Goal: Transaction & Acquisition: Purchase product/service

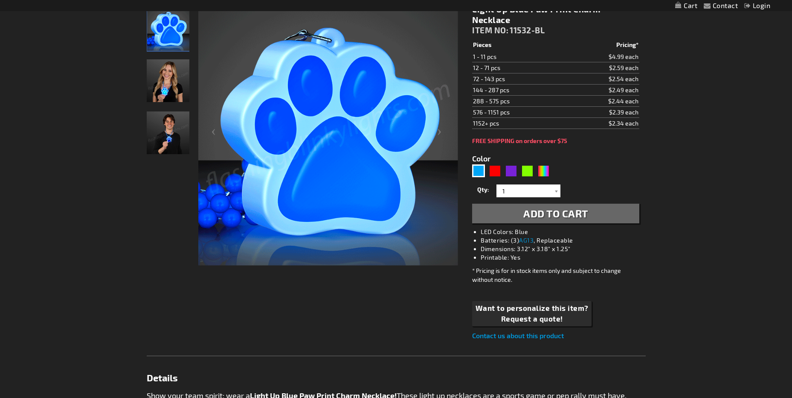
click at [164, 85] on img "Woman wearing LED Light Up Blue Paw Print Charm Necklace" at bounding box center [168, 80] width 43 height 43
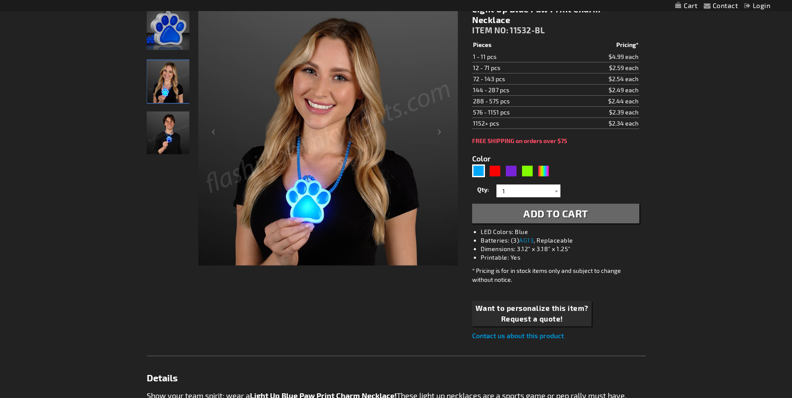
click at [160, 137] on img "Man wearing LED Light Up Blue Paw Print Charm Necklace" at bounding box center [168, 132] width 43 height 43
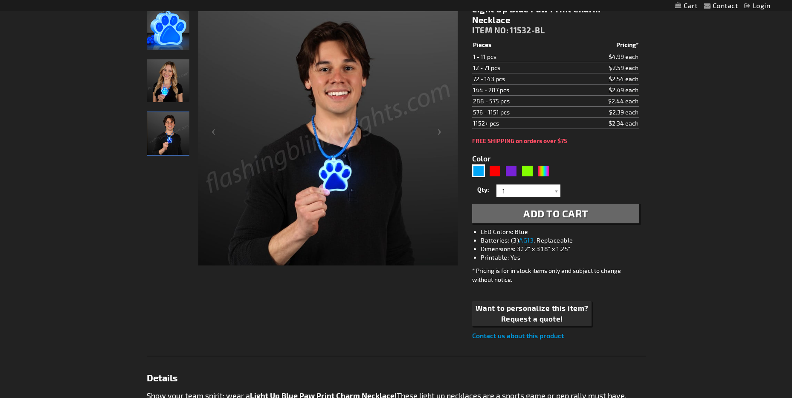
scroll to position [85, 0]
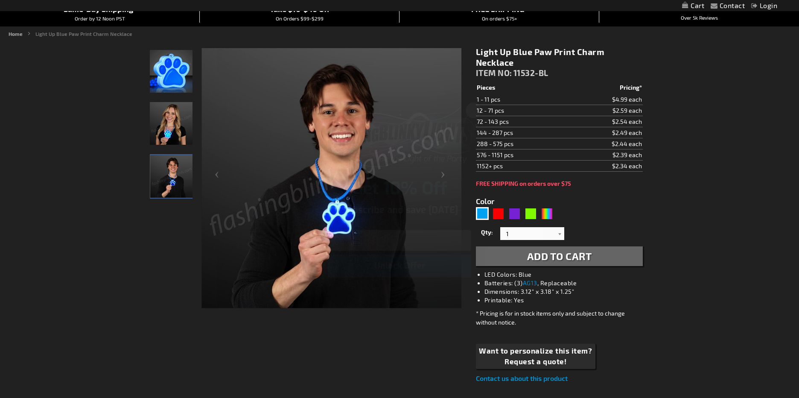
click at [474, 111] on icon "Close dialog" at bounding box center [474, 110] width 6 height 6
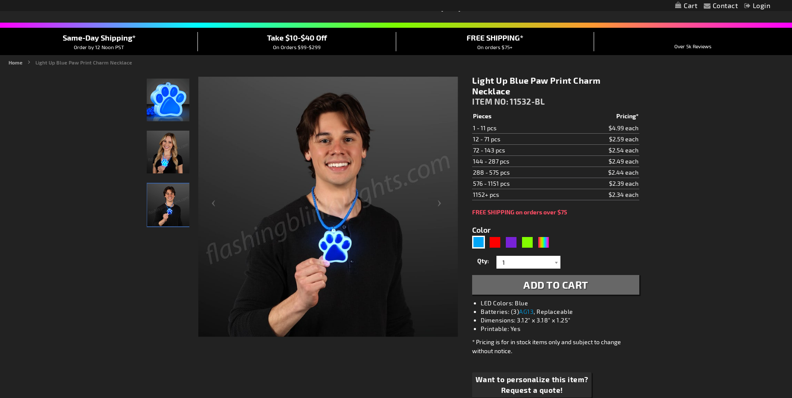
scroll to position [0, 0]
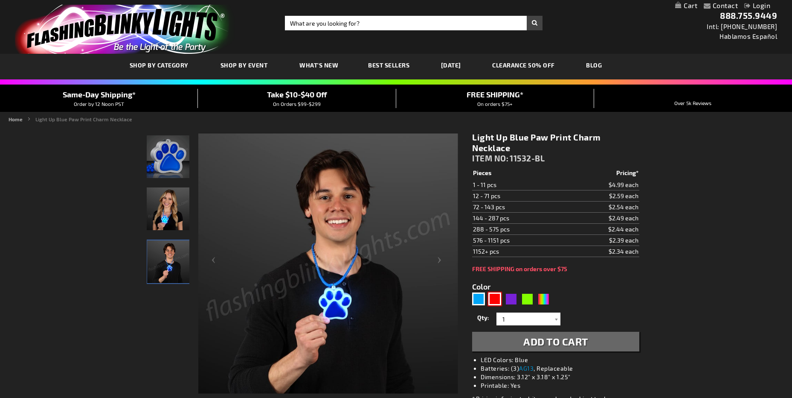
click at [497, 300] on div "Red" at bounding box center [494, 298] width 13 height 13
type input "5641"
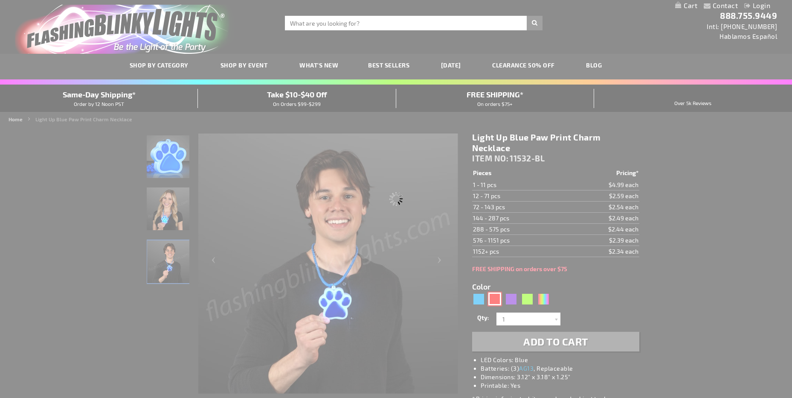
type input "11532-RD"
type input "Customize - Light Up Red Paw Print Charm Necklace - ITEM NO: 11532-RD"
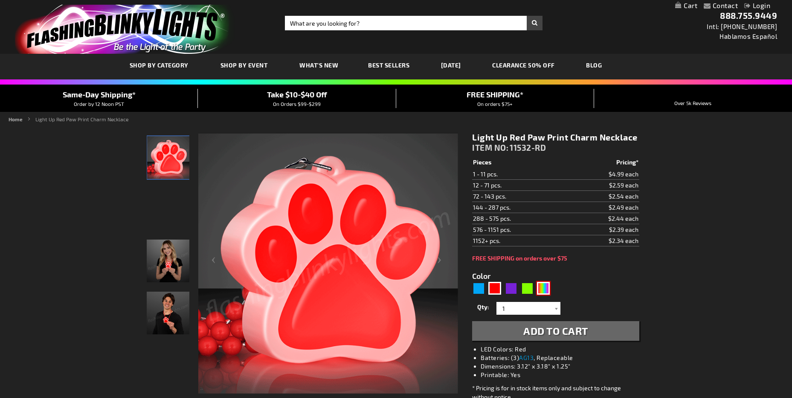
click at [542, 292] on div "MLT" at bounding box center [543, 288] width 13 height 13
type input "5635"
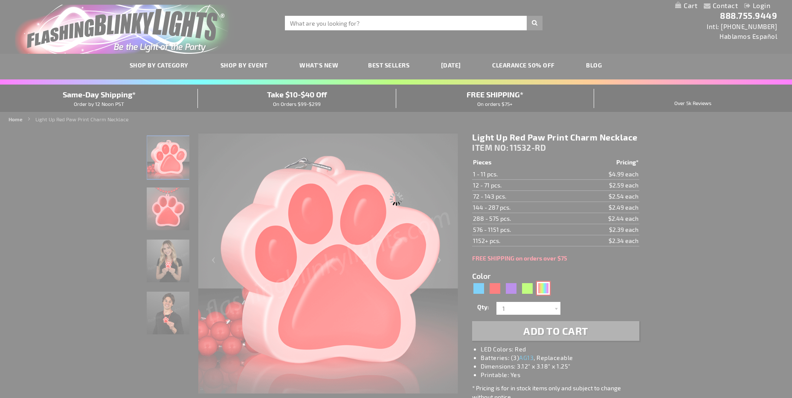
type input "11532-MLT"
type input "Customize - Light Up Paw Print Bead Necklace - ITEM NO: 11532-MLT"
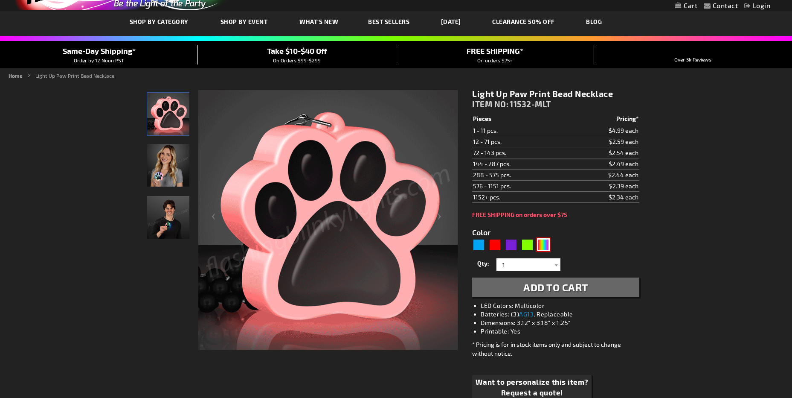
scroll to position [43, 0]
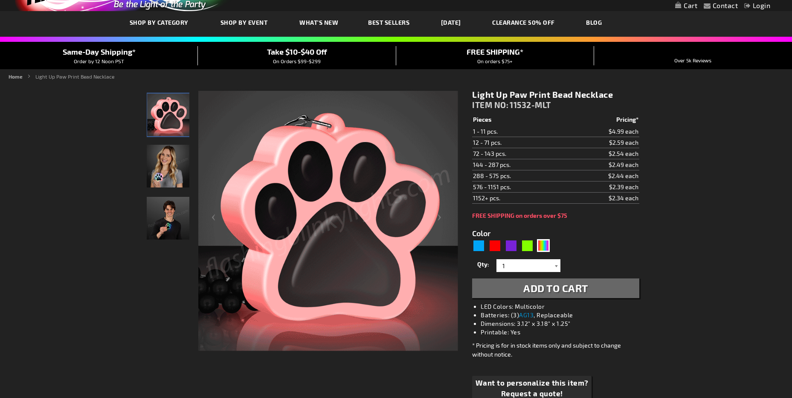
click at [552, 260] on div at bounding box center [556, 265] width 9 height 13
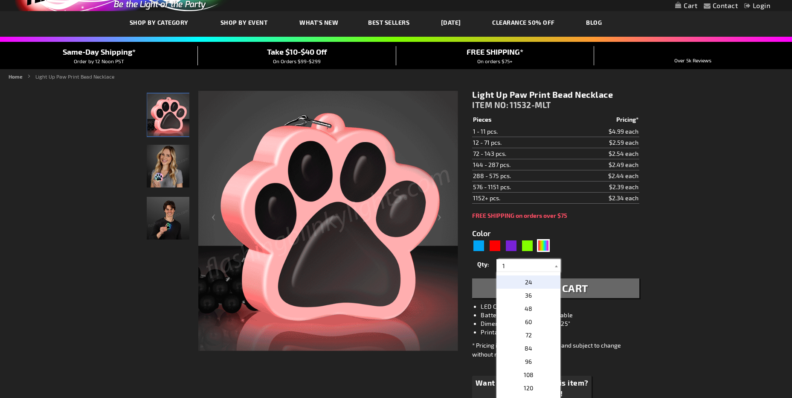
scroll to position [171, 0]
click at [532, 293] on p "48" at bounding box center [529, 292] width 64 height 13
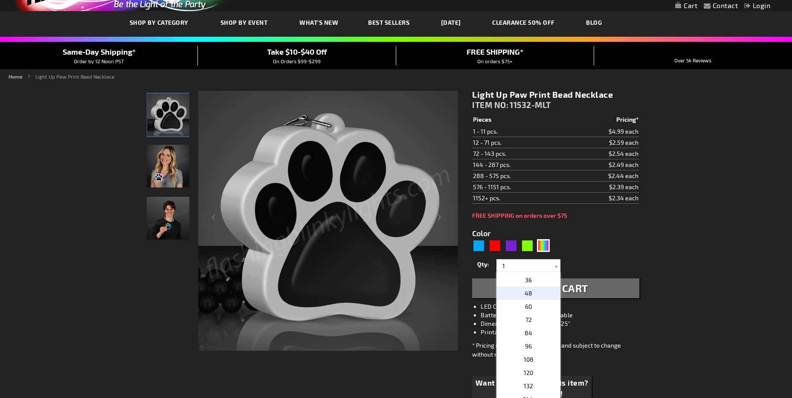
type input "48"
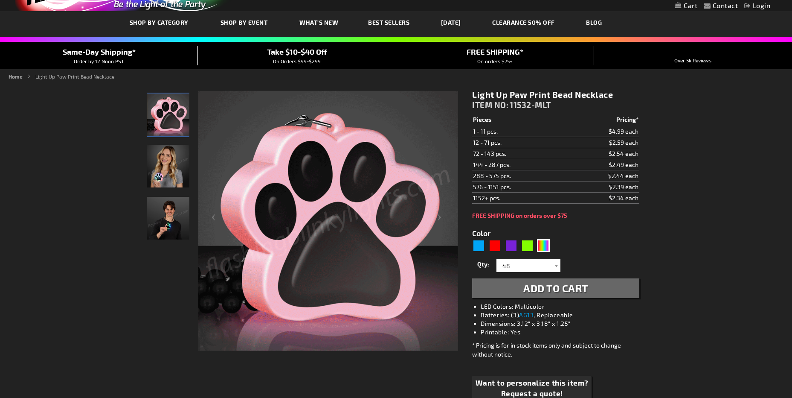
click at [613, 329] on li "Printable: Yes" at bounding box center [564, 332] width 167 height 9
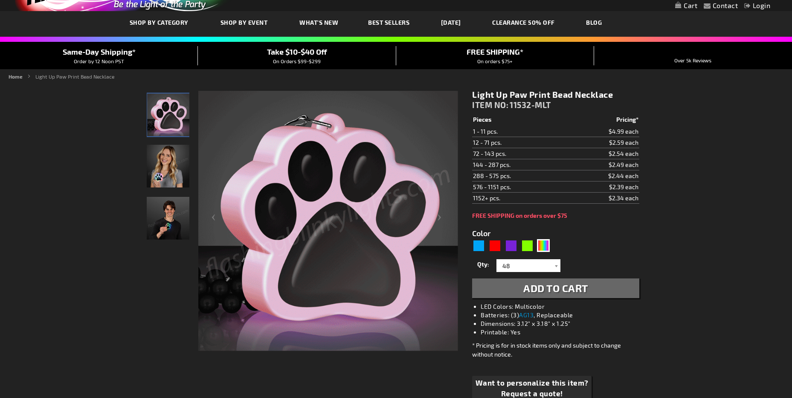
click at [582, 290] on span "Add to Cart" at bounding box center [555, 288] width 65 height 12
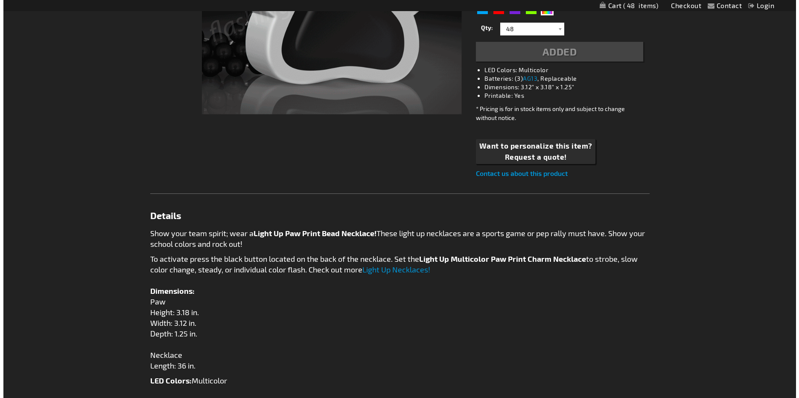
scroll to position [318, 0]
